Goal: Transaction & Acquisition: Purchase product/service

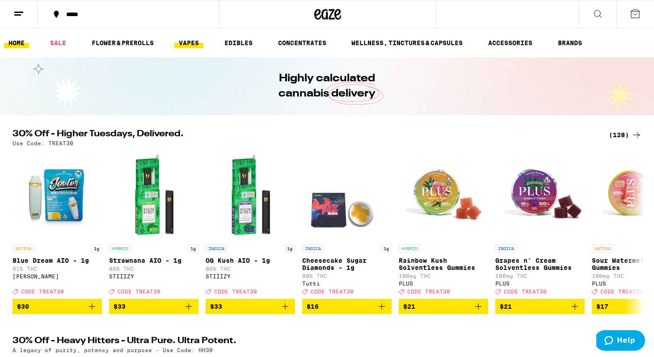
click at [199, 42] on link "VAPES" at bounding box center [188, 43] width 29 height 11
click at [197, 42] on link "VAPES" at bounding box center [188, 43] width 29 height 11
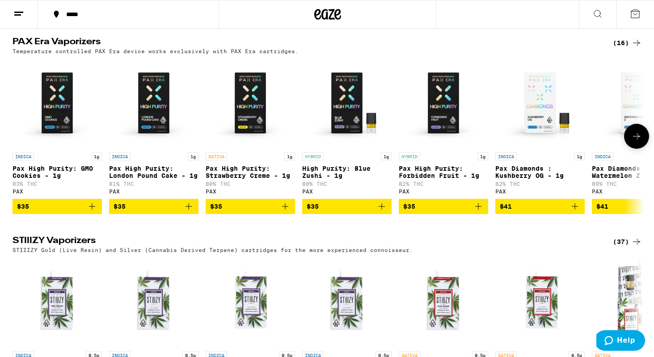
click at [93, 212] on icon "Add to bag" at bounding box center [92, 206] width 11 height 11
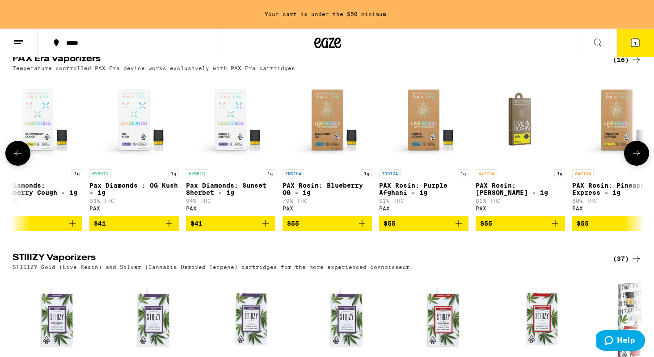
scroll to position [0, 799]
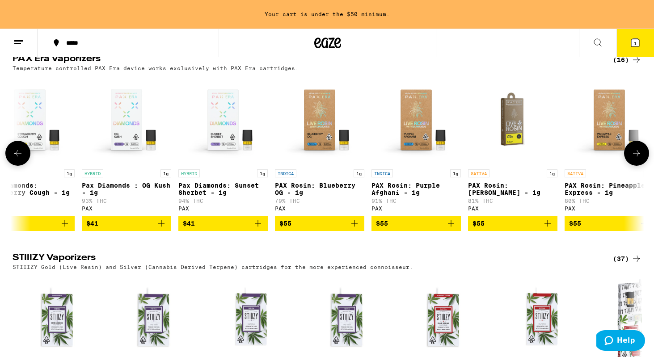
click at [453, 229] on icon "Add to bag" at bounding box center [450, 223] width 11 height 11
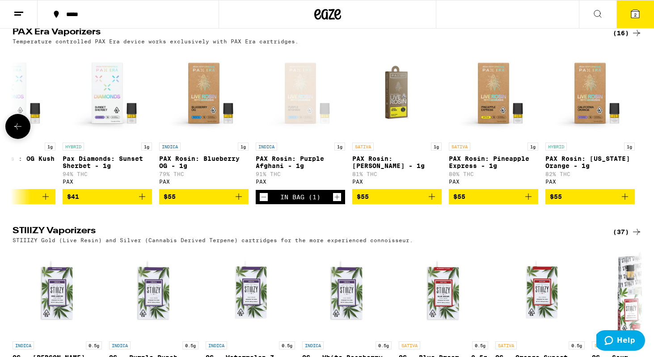
scroll to position [693, 0]
click at [633, 38] on icon at bounding box center [636, 33] width 11 height 11
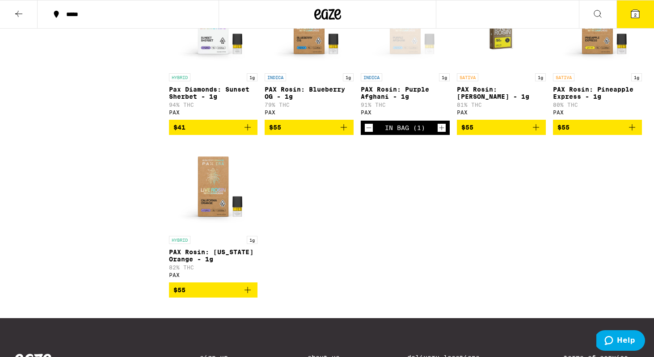
scroll to position [474, 0]
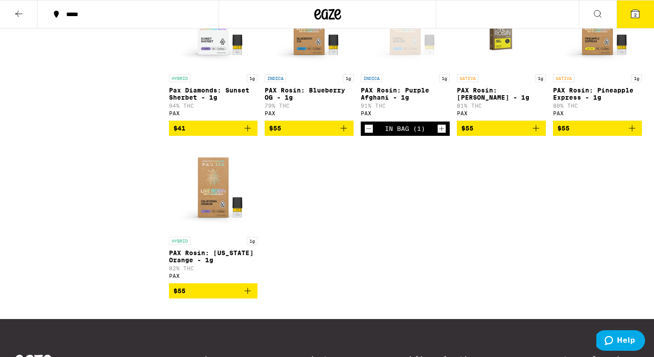
click at [219, 201] on img "Open page for PAX Rosin: California Orange - 1g from PAX" at bounding box center [213, 187] width 89 height 89
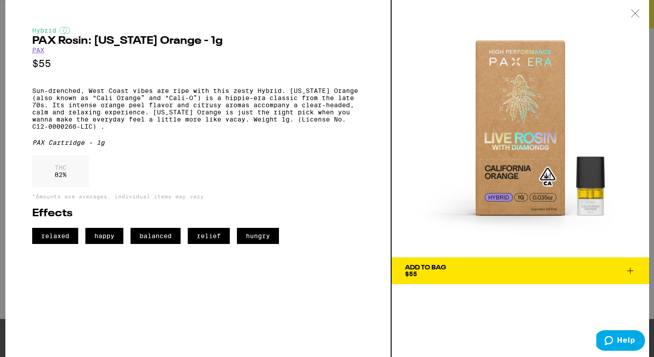
click at [448, 267] on span "Add To Bag $55" at bounding box center [520, 270] width 231 height 13
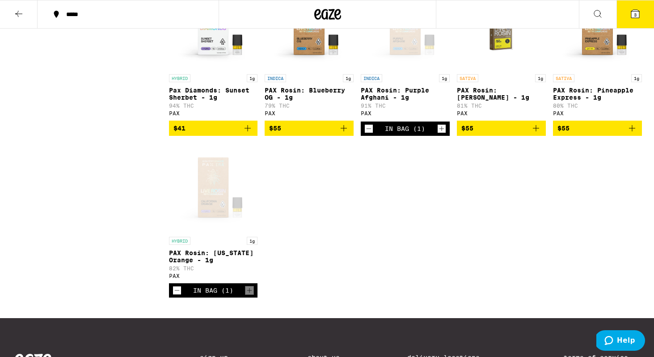
click at [641, 12] on button "3" at bounding box center [635, 14] width 38 height 28
